Goal: Use online tool/utility

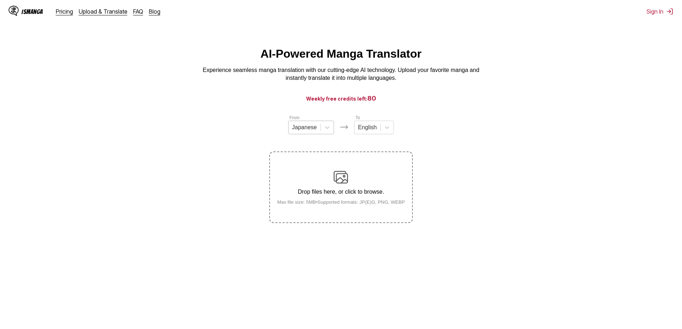
click at [308, 131] on div at bounding box center [304, 128] width 25 height 8
click at [304, 173] on div "Chinese" at bounding box center [311, 169] width 46 height 12
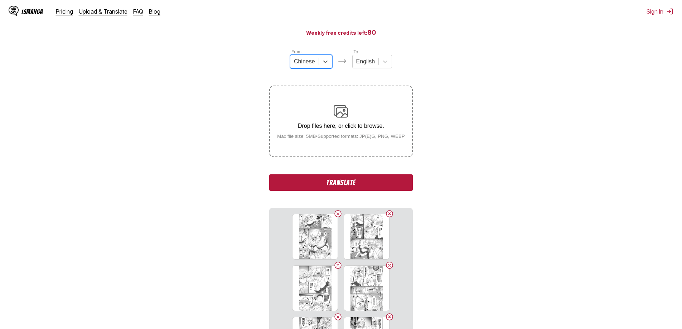
scroll to position [156, 0]
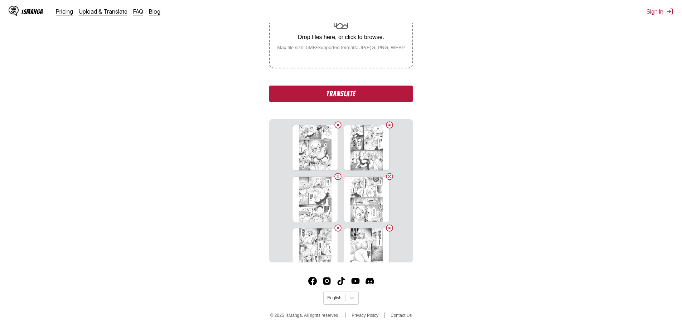
click at [315, 95] on button "Translate" at bounding box center [340, 94] width 143 height 16
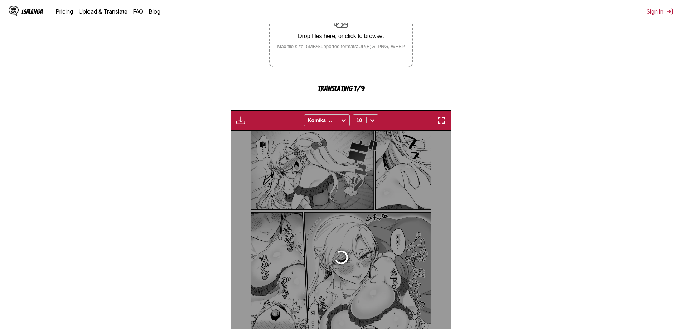
scroll to position [212, 0]
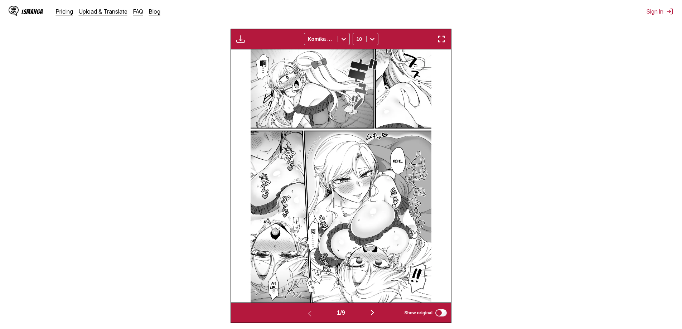
click at [315, 39] on img "button" at bounding box center [441, 39] width 9 height 9
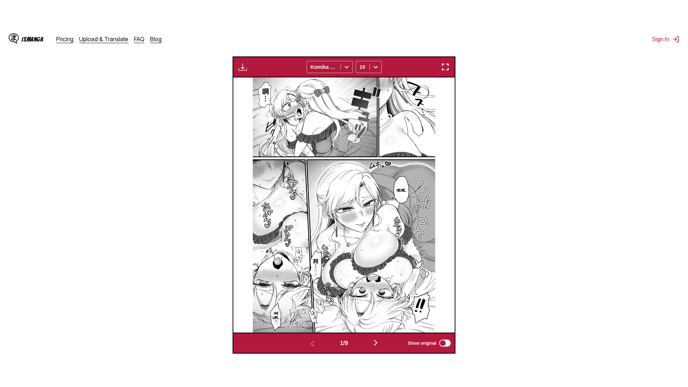
scroll to position [75, 0]
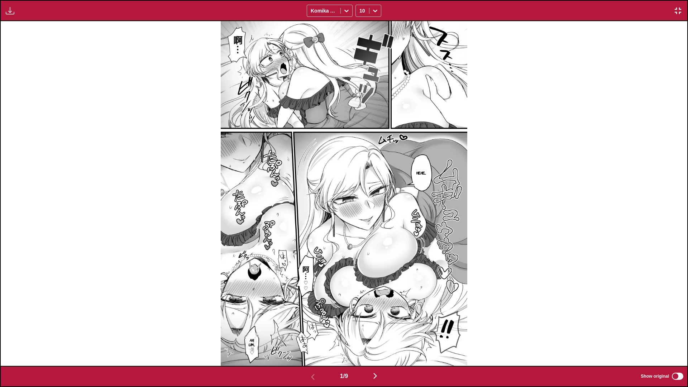
click at [315, 203] on img "button" at bounding box center [375, 375] width 9 height 9
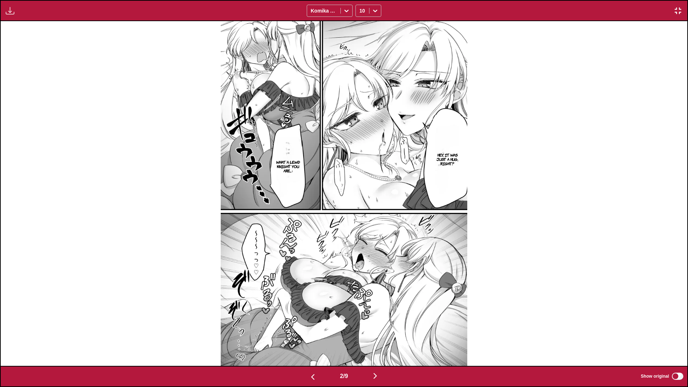
click at [315, 203] on img "button" at bounding box center [375, 375] width 9 height 9
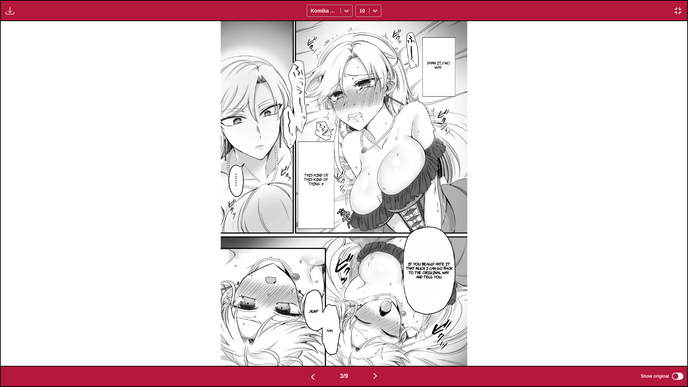
click at [315, 203] on img "button" at bounding box center [375, 375] width 9 height 9
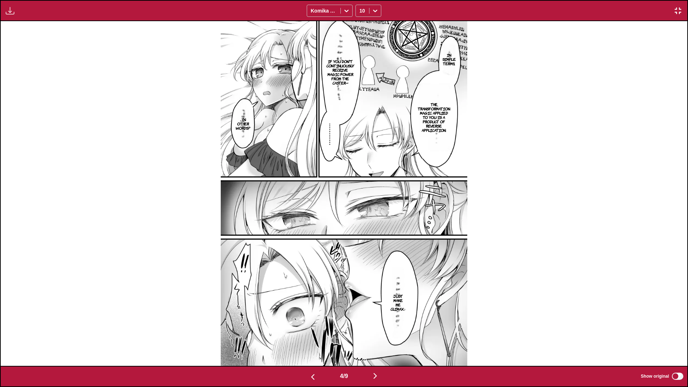
click at [315, 203] on img "button" at bounding box center [375, 375] width 9 height 9
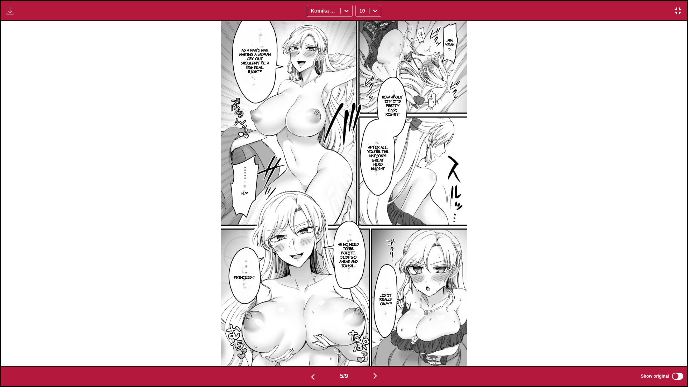
click at [315, 203] on button "button" at bounding box center [374, 376] width 43 height 10
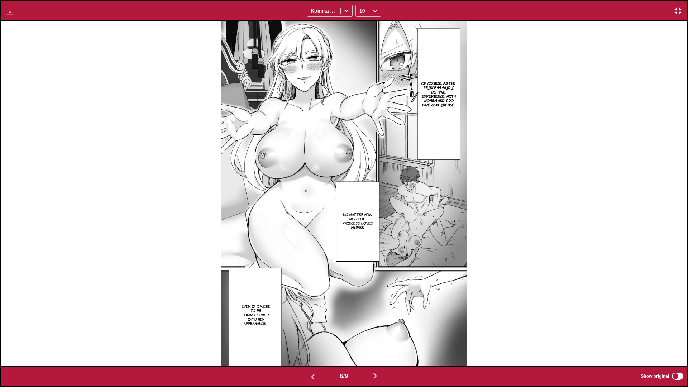
click at [315, 203] on img "button" at bounding box center [375, 375] width 9 height 9
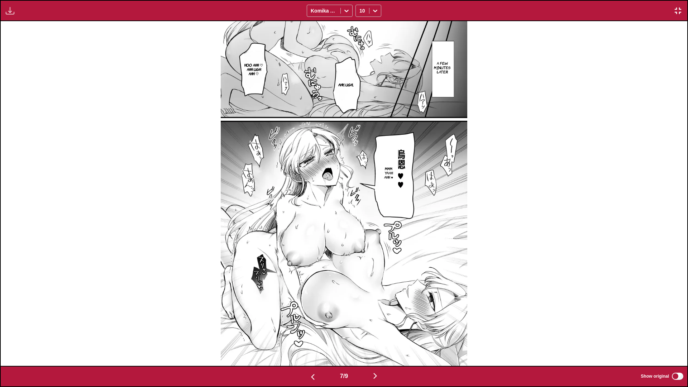
click at [315, 203] on img "button" at bounding box center [375, 375] width 9 height 9
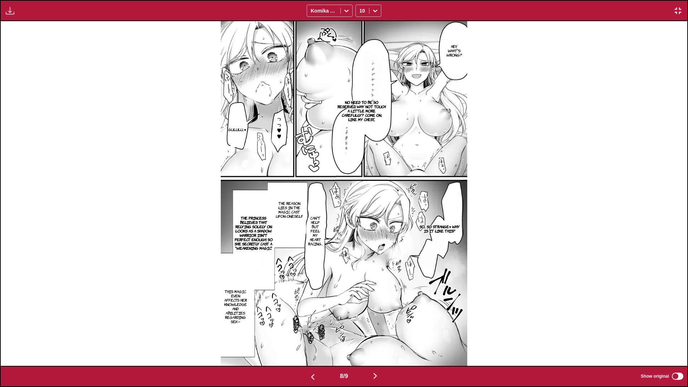
click at [315, 203] on img "button" at bounding box center [375, 375] width 9 height 9
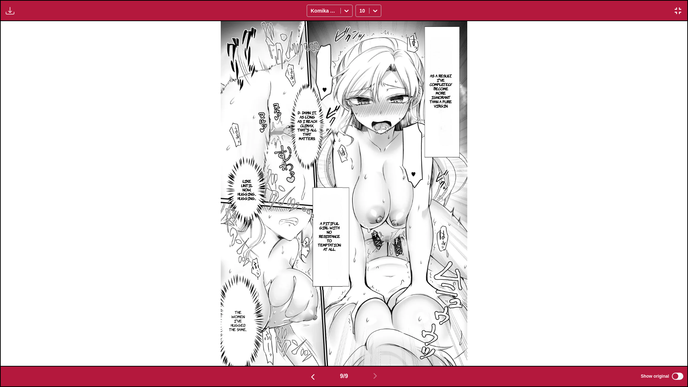
click at [315, 13] on img "button" at bounding box center [677, 10] width 9 height 9
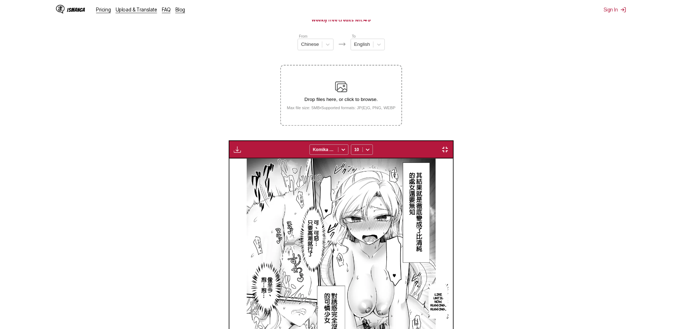
scroll to position [0, 1757]
